Goal: Task Accomplishment & Management: Use online tool/utility

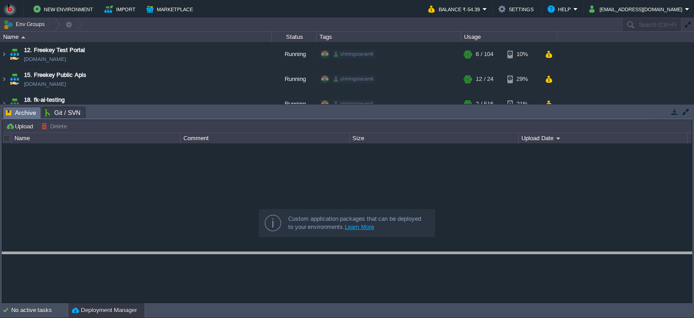
drag, startPoint x: 391, startPoint y: 116, endPoint x: 415, endPoint y: 261, distance: 147.1
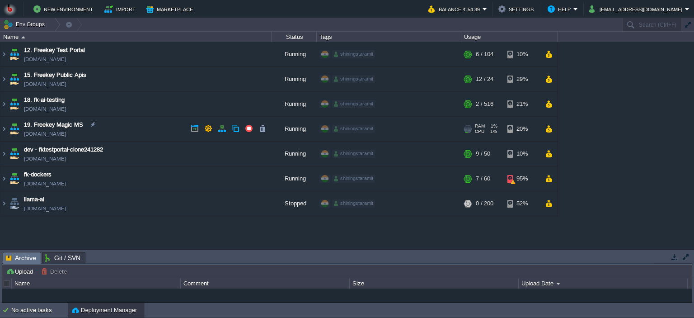
click at [146, 128] on td "19. Freekey Magic MS [DOMAIN_NAME]" at bounding box center [135, 129] width 271 height 25
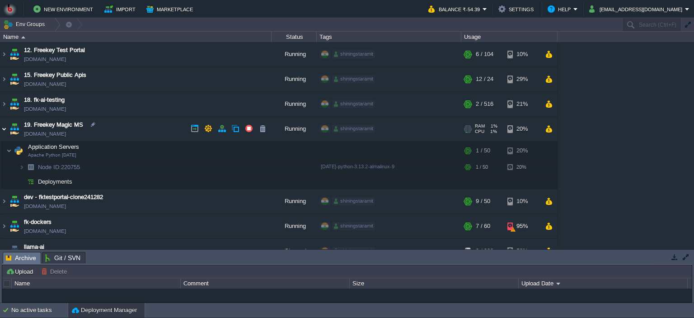
click at [2, 130] on img at bounding box center [3, 129] width 7 height 24
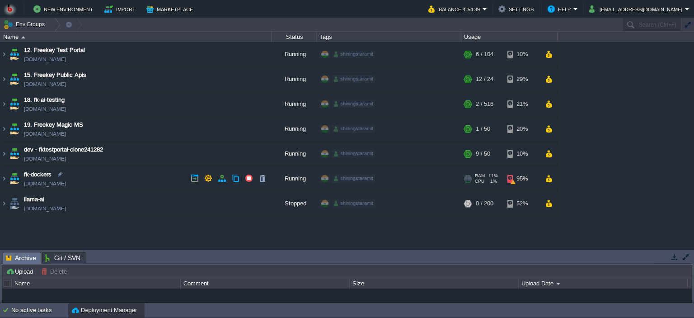
click at [137, 173] on td "fk-dockers [DOMAIN_NAME]" at bounding box center [135, 178] width 271 height 25
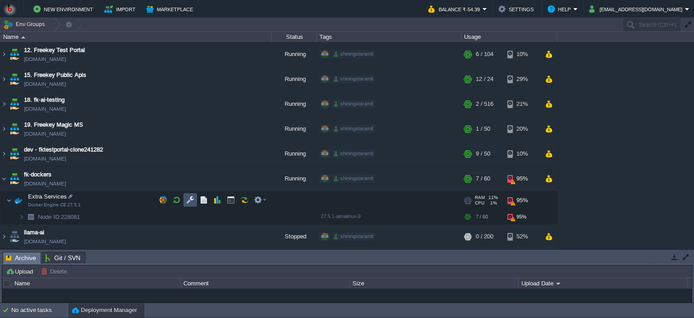
click at [187, 196] on button "button" at bounding box center [190, 200] width 8 height 8
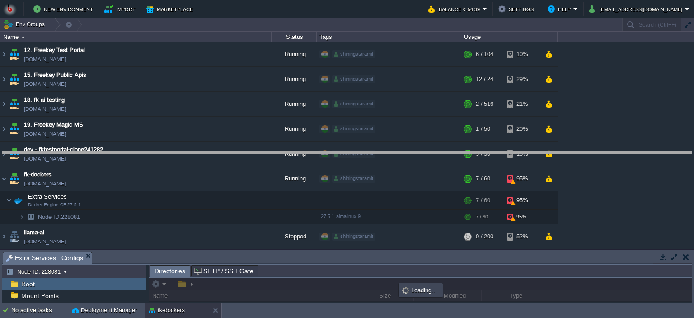
drag, startPoint x: 295, startPoint y: 257, endPoint x: 292, endPoint y: 157, distance: 100.4
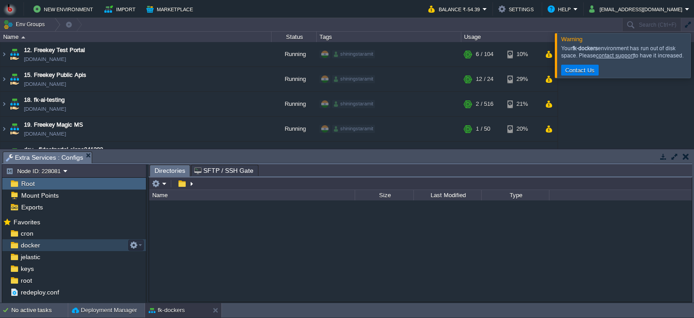
click at [43, 243] on div "docker" at bounding box center [74, 245] width 144 height 12
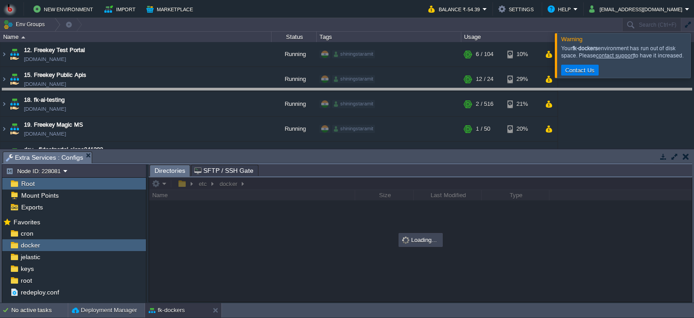
drag, startPoint x: 277, startPoint y: 159, endPoint x: 307, endPoint y: 91, distance: 73.8
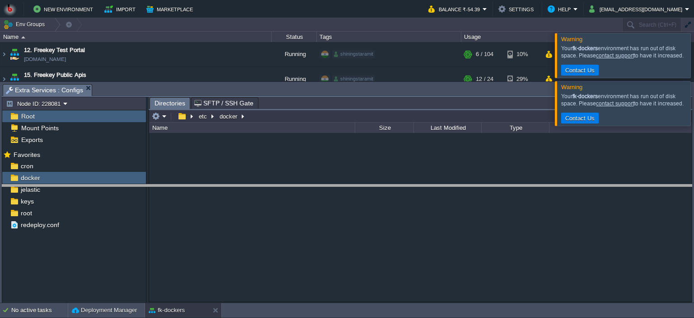
drag, startPoint x: 351, startPoint y: 90, endPoint x: 358, endPoint y: 193, distance: 103.3
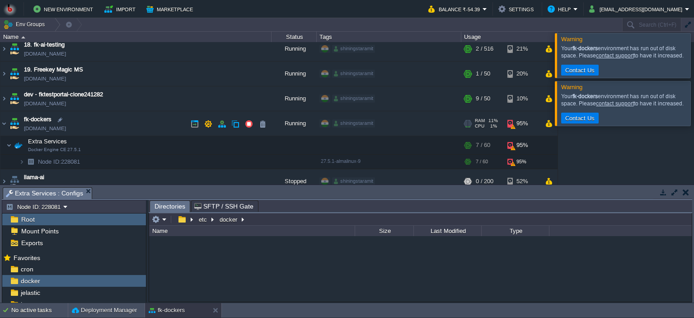
scroll to position [63, 0]
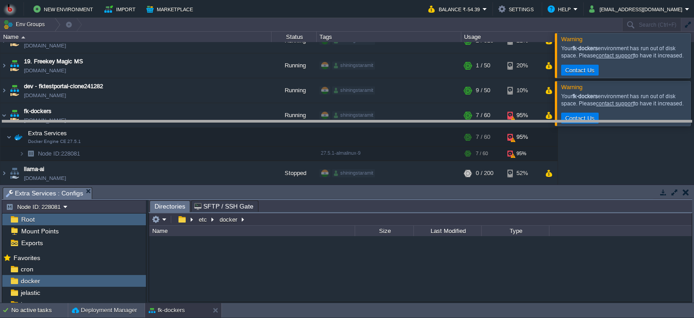
drag, startPoint x: 390, startPoint y: 195, endPoint x: 385, endPoint y: 128, distance: 67.1
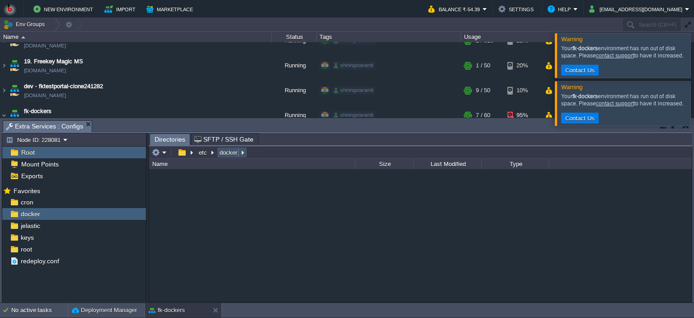
click at [233, 153] on button "docker" at bounding box center [228, 152] width 21 height 8
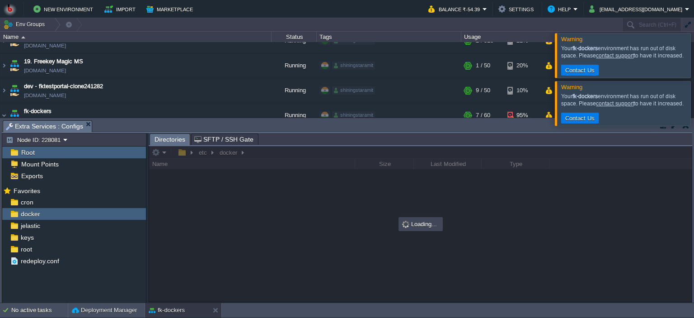
click at [694, 66] on div at bounding box center [705, 55] width 0 height 44
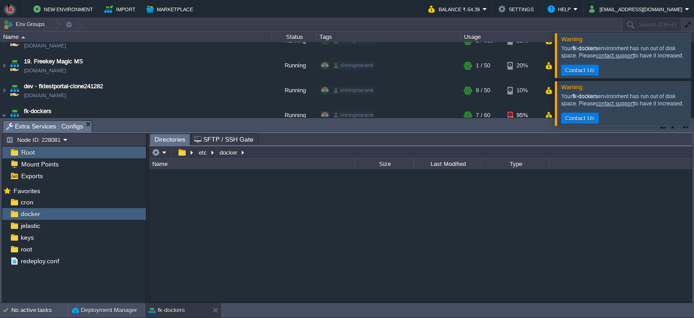
click at [694, 106] on div at bounding box center [705, 103] width 0 height 44
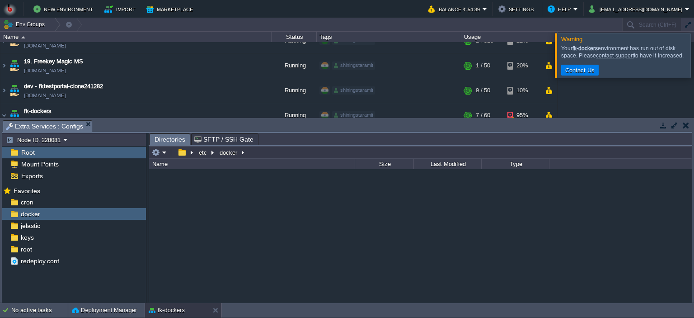
click at [694, 63] on div at bounding box center [705, 55] width 0 height 44
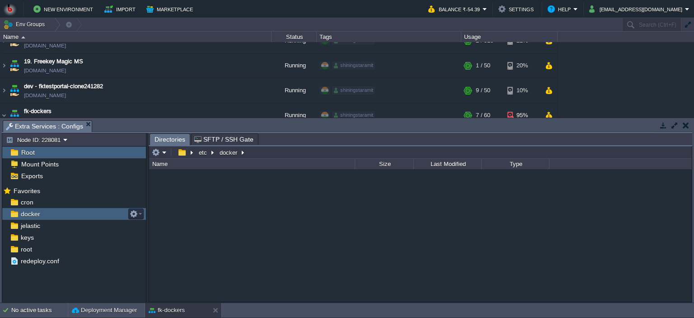
click at [72, 215] on div "docker" at bounding box center [74, 214] width 144 height 12
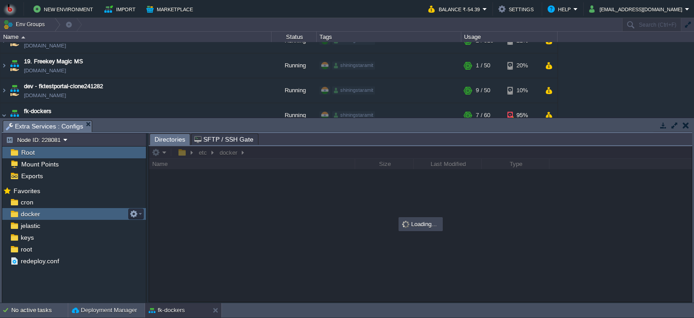
click at [72, 215] on div "docker" at bounding box center [74, 214] width 144 height 12
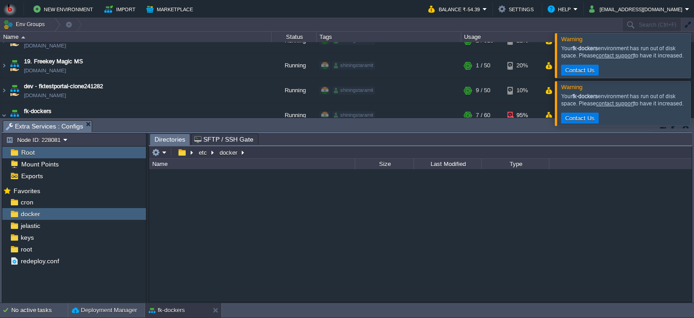
click at [694, 59] on div at bounding box center [705, 55] width 0 height 44
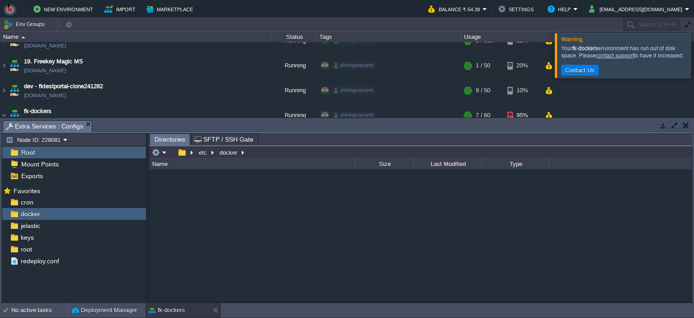
click at [694, 66] on div at bounding box center [705, 55] width 0 height 44
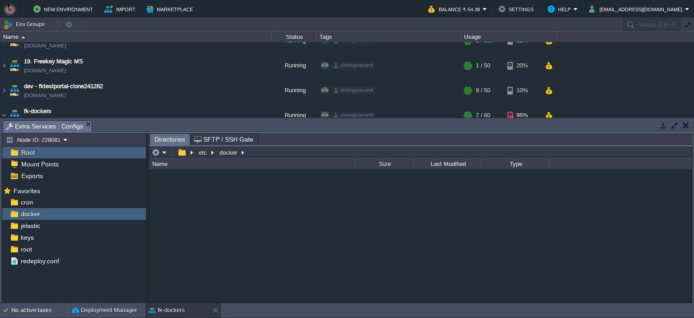
click at [685, 128] on button "button" at bounding box center [686, 125] width 6 height 8
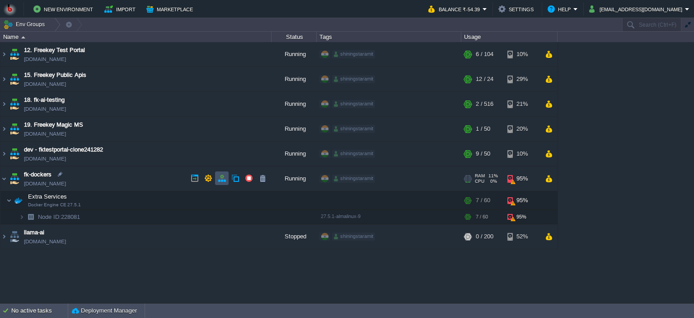
click at [221, 180] on button "button" at bounding box center [222, 178] width 8 height 8
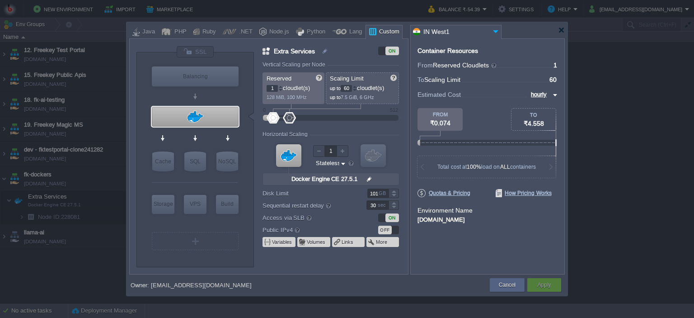
click at [394, 191] on div at bounding box center [394, 190] width 10 height 5
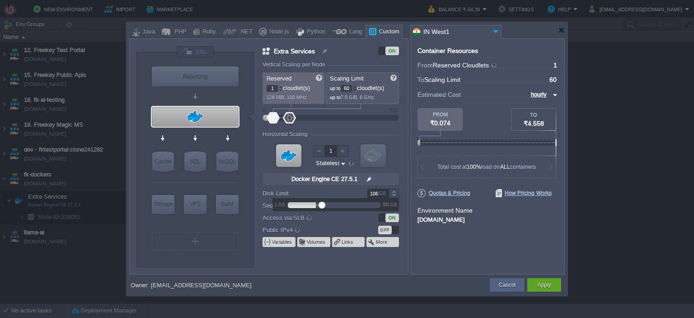
click at [394, 191] on div at bounding box center [394, 190] width 10 height 5
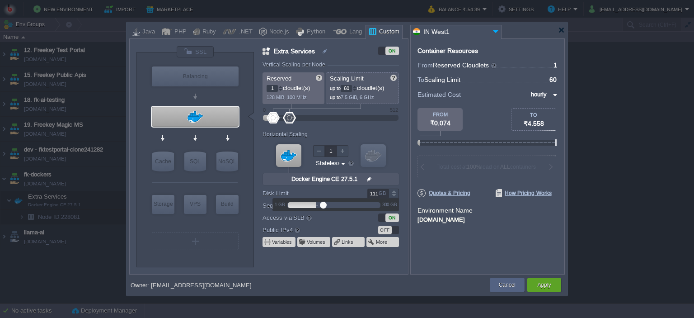
click at [394, 191] on div at bounding box center [394, 190] width 10 height 5
type input "110"
click at [393, 194] on div at bounding box center [394, 195] width 10 height 5
click at [548, 284] on button "Apply" at bounding box center [544, 284] width 14 height 9
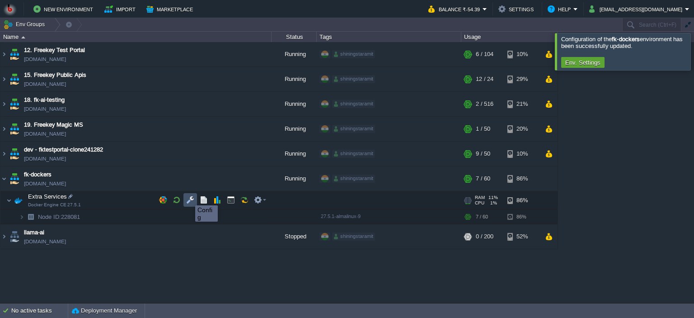
click at [188, 197] on button "button" at bounding box center [190, 200] width 8 height 8
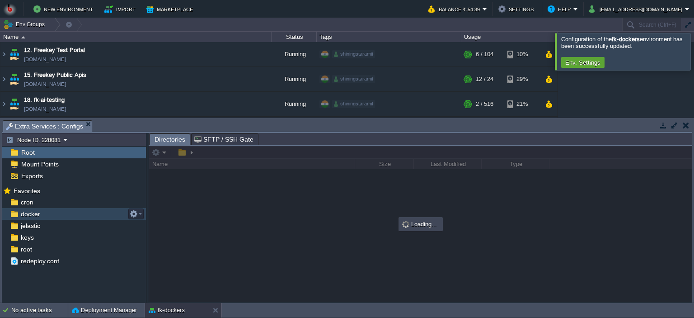
click at [57, 213] on div "docker" at bounding box center [74, 214] width 144 height 12
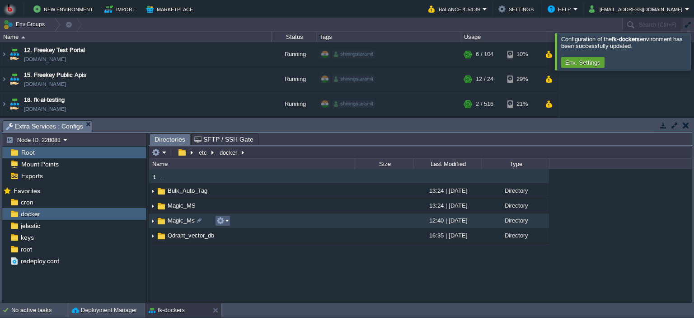
click at [227, 222] on em at bounding box center [223, 221] width 12 height 8
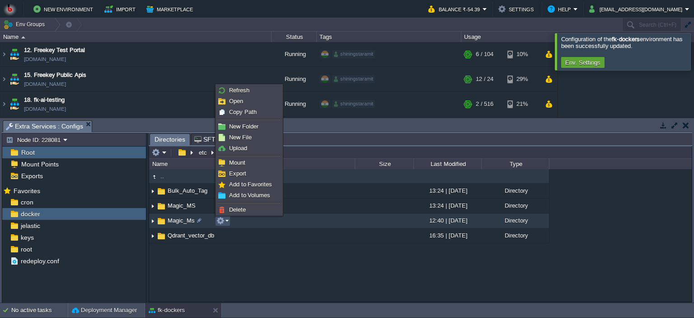
click at [259, 294] on div ".. Bulk_Auto_Tag 13:24 | [DATE] Directory Magic_MS 13:24 | [DATE] Directory Mag…" at bounding box center [420, 235] width 543 height 132
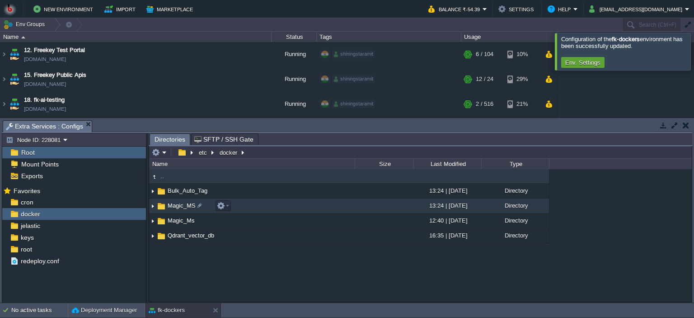
click at [266, 206] on td "Magic_MS" at bounding box center [252, 205] width 206 height 15
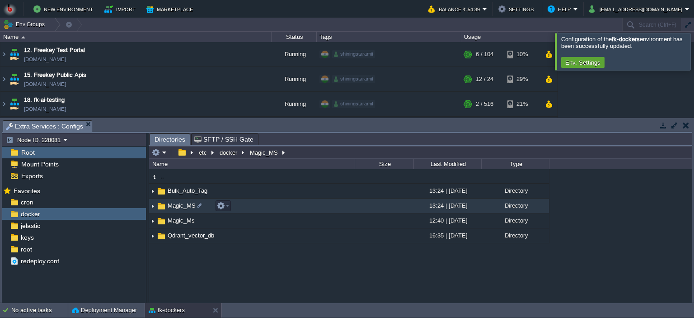
click at [266, 206] on td "Magic_MS" at bounding box center [252, 205] width 206 height 15
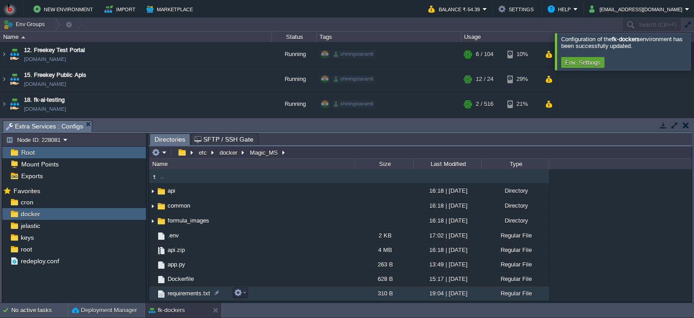
click at [288, 294] on td "requirements.txt" at bounding box center [252, 293] width 206 height 14
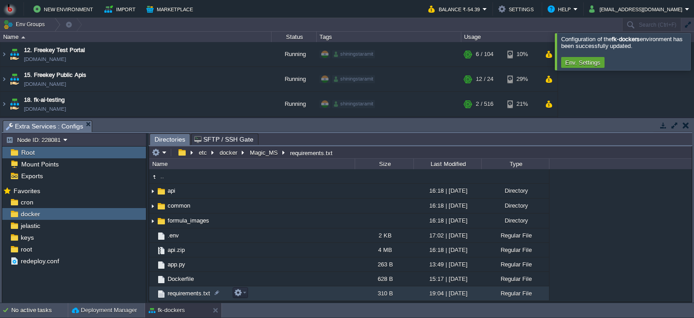
click at [288, 294] on td "requirements.txt" at bounding box center [252, 293] width 206 height 14
click at [168, 139] on span "Directories" at bounding box center [170, 139] width 31 height 11
click at [685, 124] on button "button" at bounding box center [686, 125] width 6 height 8
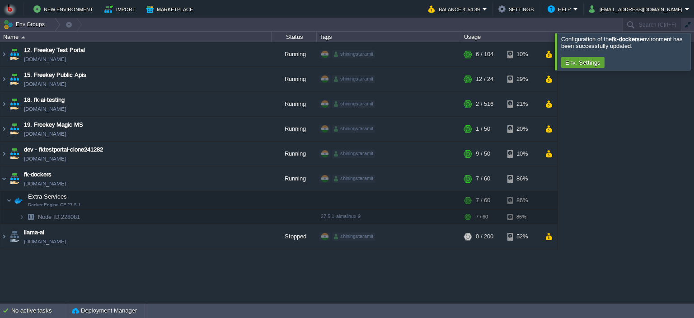
click at [694, 52] on div at bounding box center [705, 51] width 0 height 37
